Goal: Transaction & Acquisition: Obtain resource

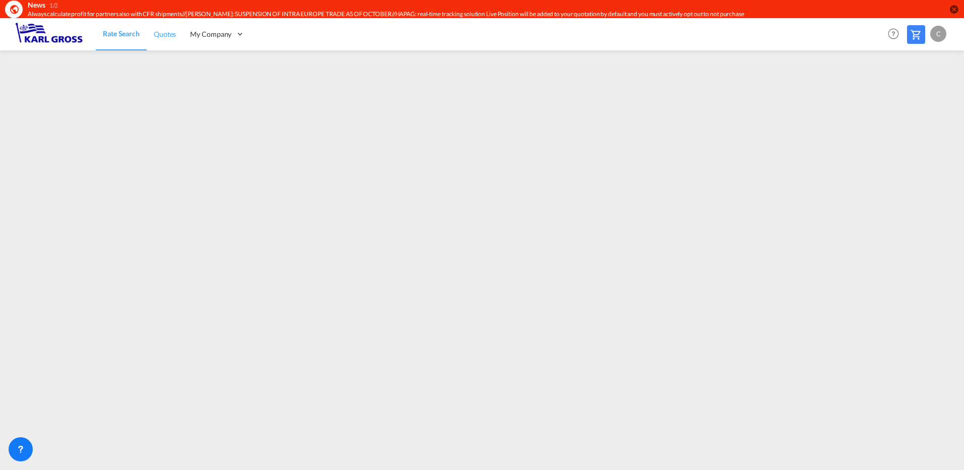
click at [181, 37] on link "Quotes" at bounding box center [165, 34] width 36 height 33
